Goal: Download file/media

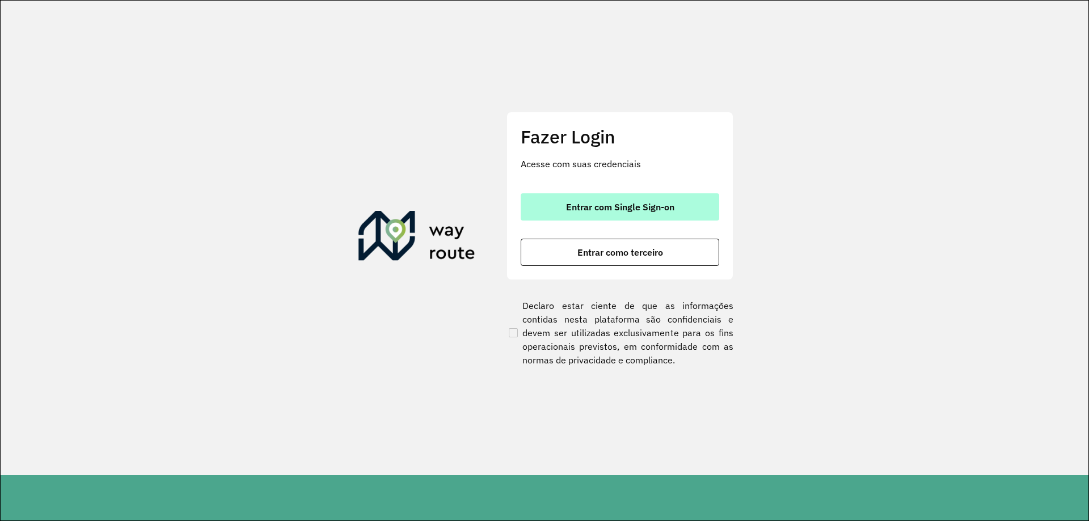
click at [659, 208] on span "Entrar com Single Sign-on" at bounding box center [620, 206] width 108 height 9
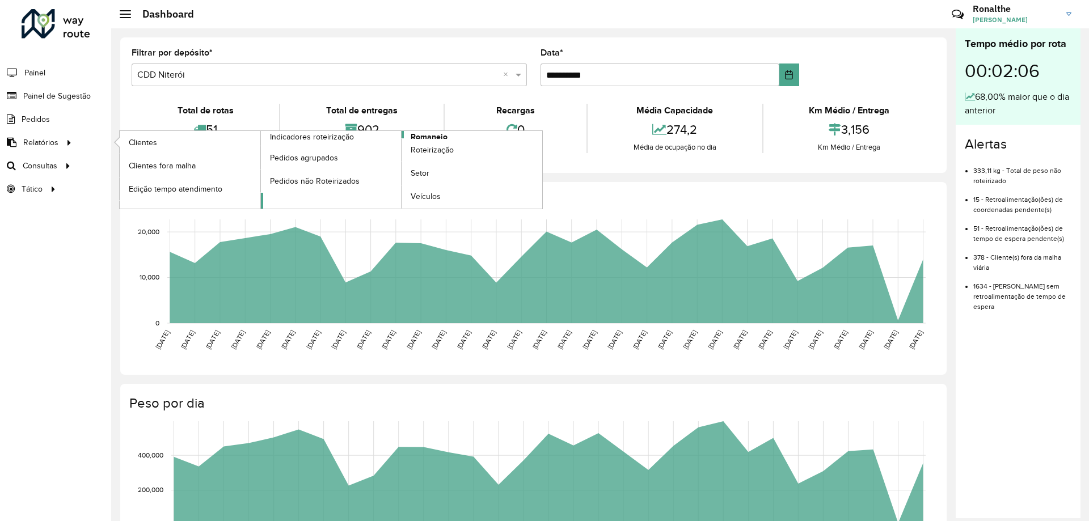
click at [428, 133] on span "Romaneio" at bounding box center [429, 137] width 37 height 12
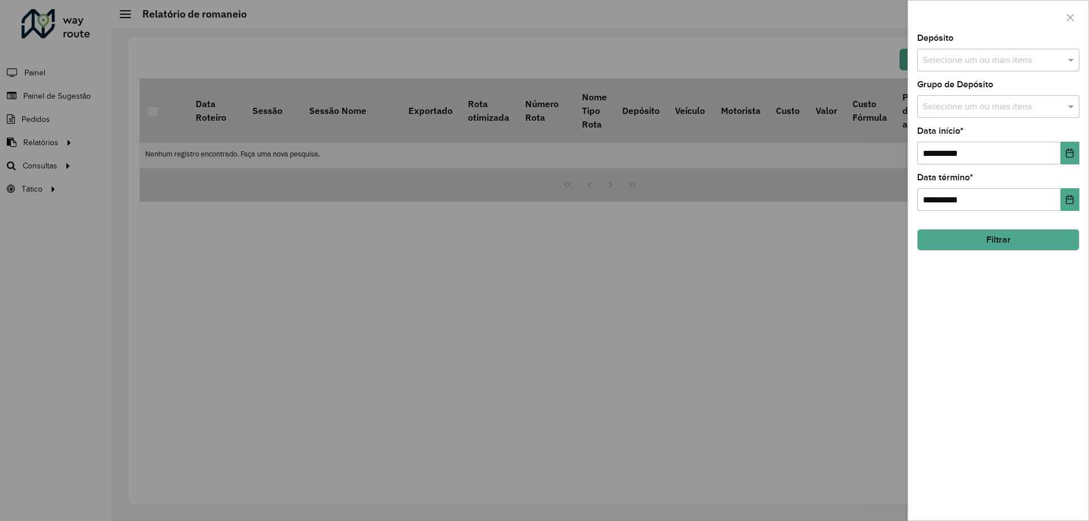
click at [940, 54] on input "text" at bounding box center [992, 61] width 145 height 14
click at [961, 141] on div "CDD Nova Friburgo" at bounding box center [998, 135] width 161 height 19
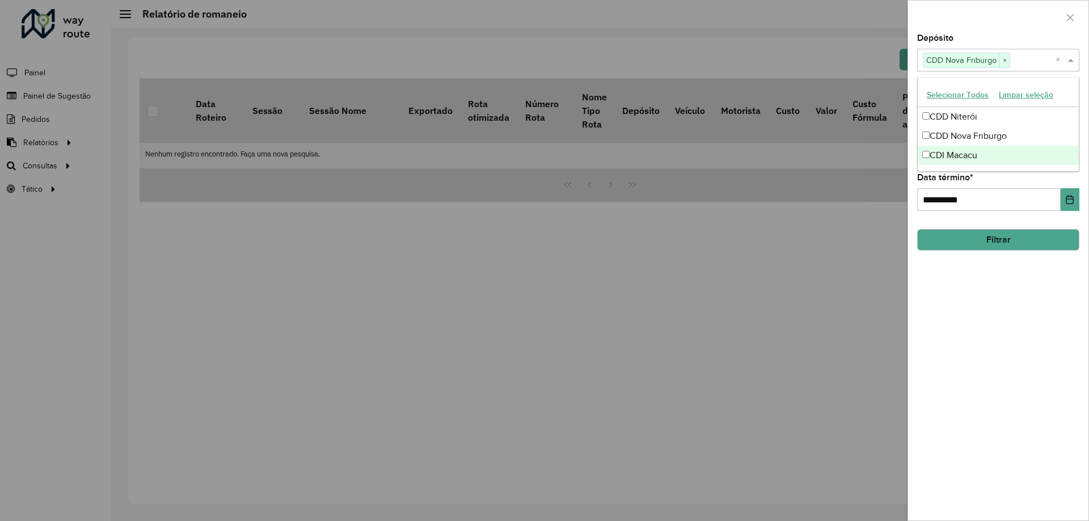
drag, startPoint x: 1017, startPoint y: 369, endPoint x: 1007, endPoint y: 347, distance: 23.8
click at [1014, 357] on div "**********" at bounding box center [998, 277] width 180 height 487
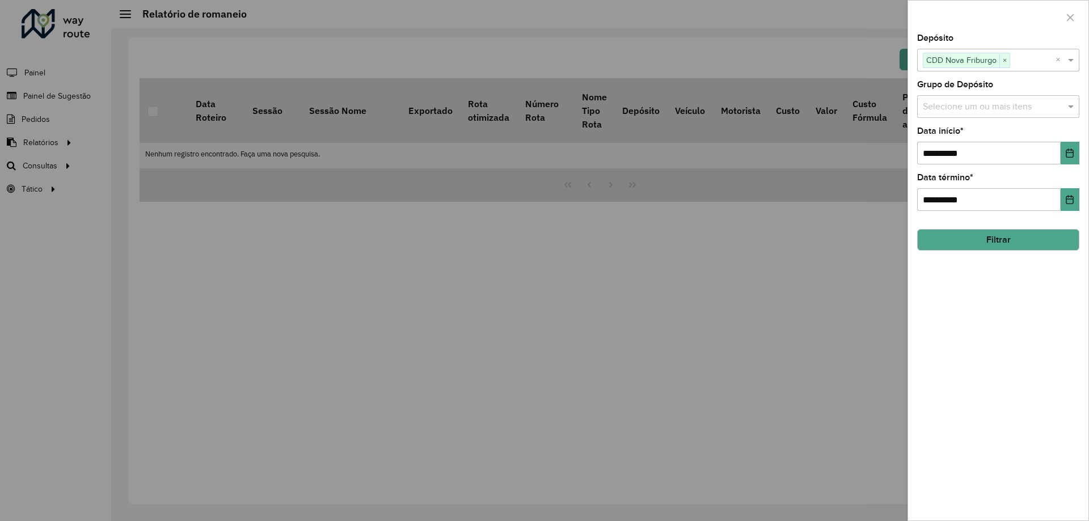
click at [970, 111] on input "text" at bounding box center [992, 107] width 145 height 14
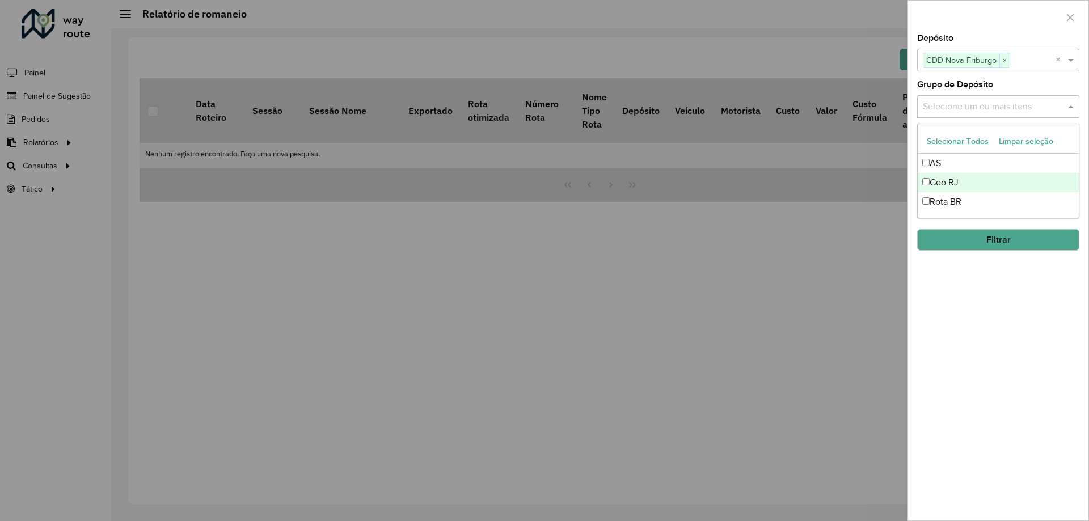
click at [983, 183] on div "Geo RJ" at bounding box center [998, 182] width 161 height 19
click at [1025, 353] on div "**********" at bounding box center [998, 277] width 180 height 487
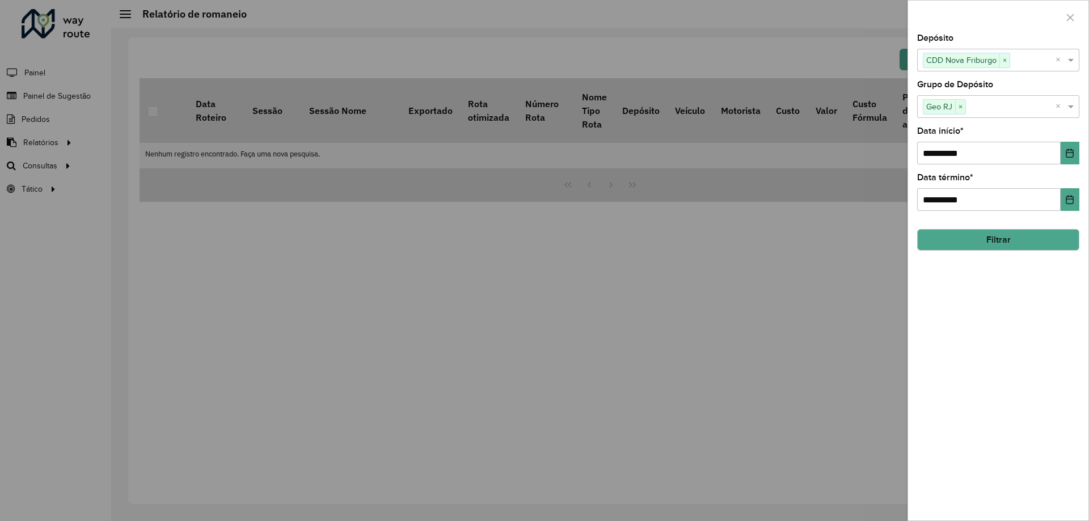
click at [1003, 231] on button "Filtrar" at bounding box center [998, 240] width 162 height 22
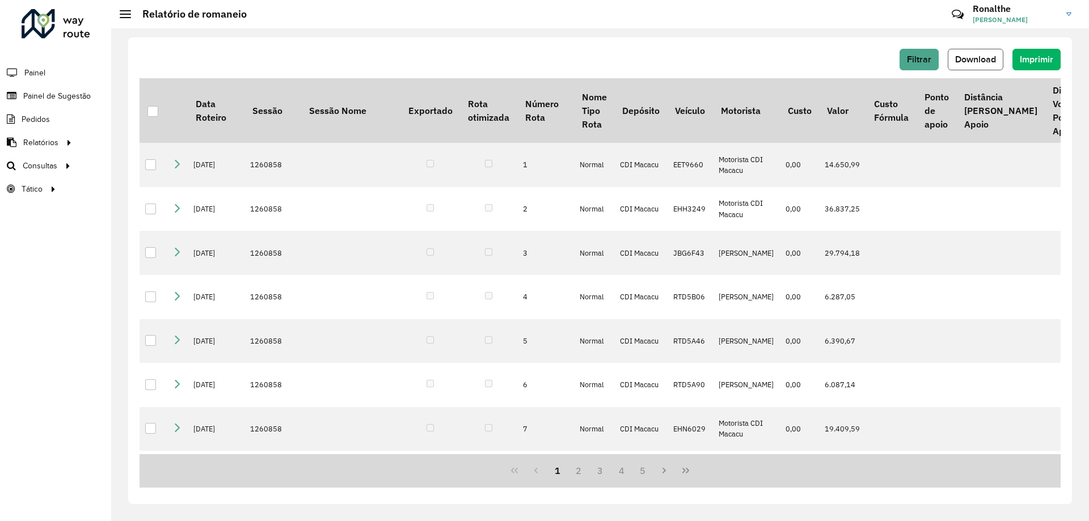
click at [997, 53] on button "Download" at bounding box center [976, 60] width 56 height 22
